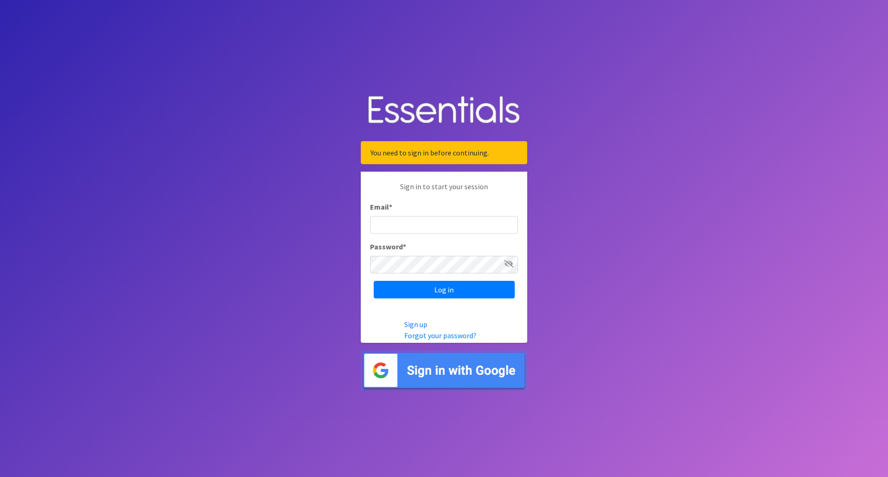
type input "[EMAIL_ADDRESS][US_STATE][DOMAIN_NAME]"
click at [374, 281] on input "Log in" at bounding box center [444, 290] width 141 height 18
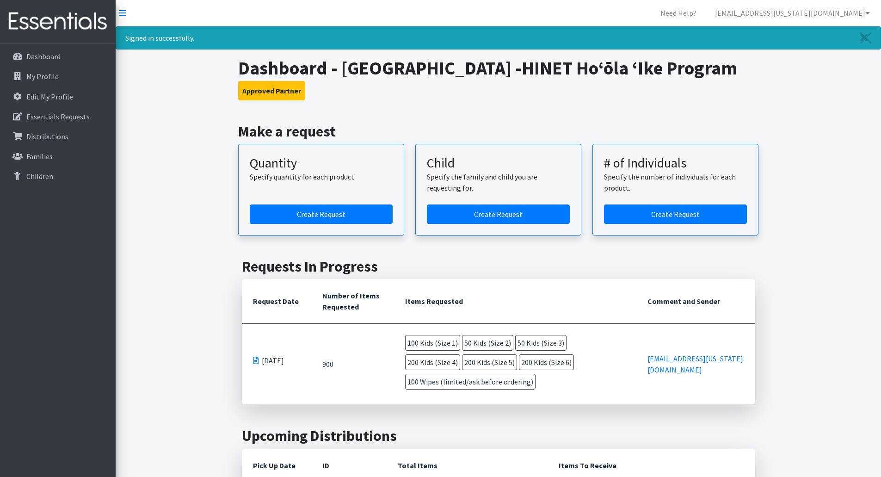
scroll to position [92, 0]
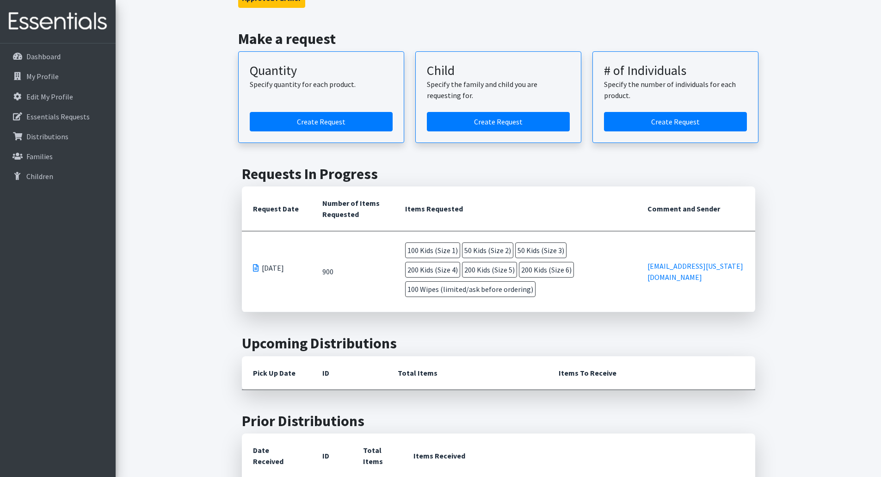
click at [268, 273] on span "[DATE]" at bounding box center [273, 267] width 22 height 11
click at [264, 273] on span "[DATE]" at bounding box center [273, 267] width 22 height 11
click at [412, 258] on span "100 Kids (Size 1)" at bounding box center [432, 250] width 55 height 16
click at [421, 258] on span "100 Kids (Size 1)" at bounding box center [432, 250] width 55 height 16
click at [468, 258] on span "50 Kids (Size 2)" at bounding box center [487, 250] width 51 height 16
